Goal: Information Seeking & Learning: Find specific fact

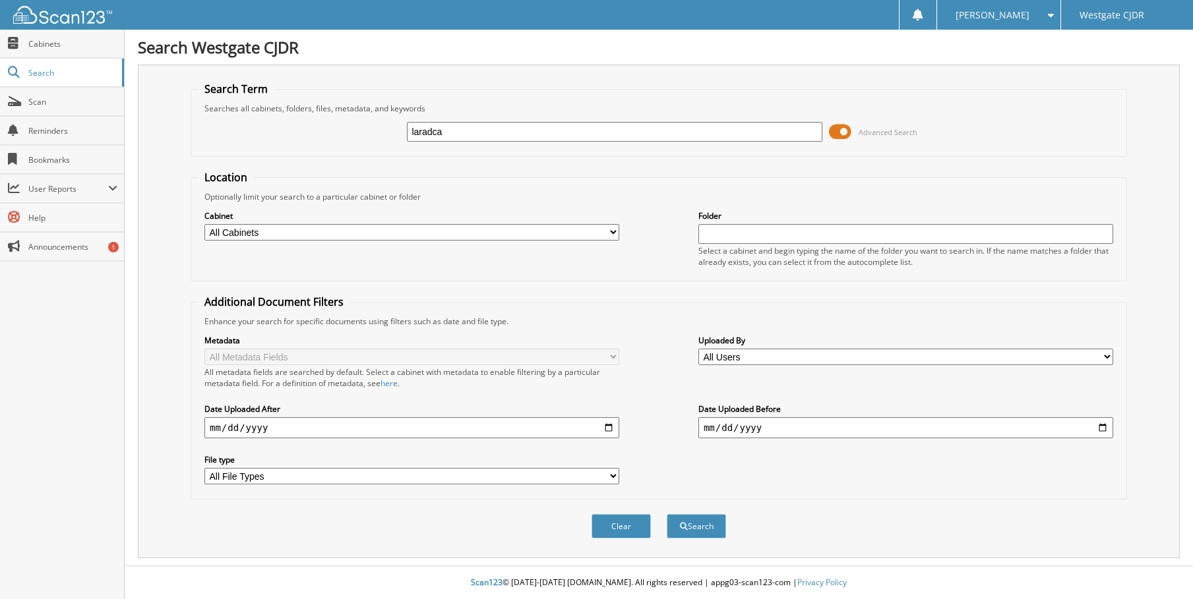
type input "laradca"
click at [667, 514] on button "Search" at bounding box center [696, 526] width 59 height 24
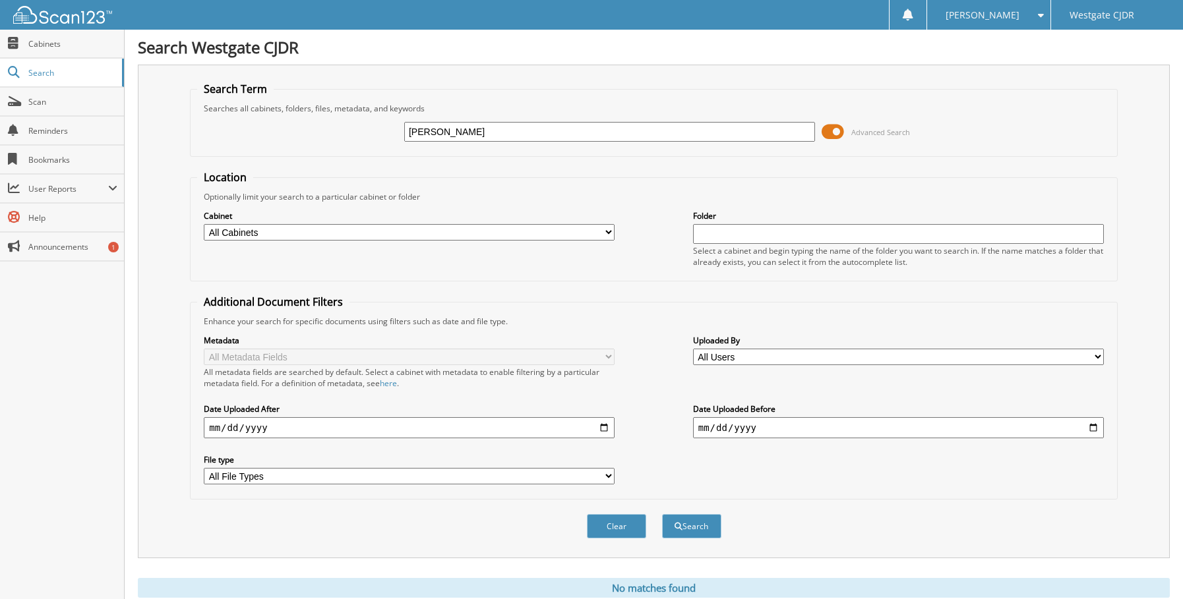
type input "[PERSON_NAME]"
click at [662, 514] on button "Search" at bounding box center [691, 526] width 59 height 24
